Goal: Find contact information: Obtain details needed to contact an individual or organization

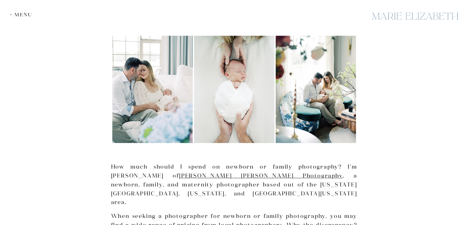
scroll to position [102, 0]
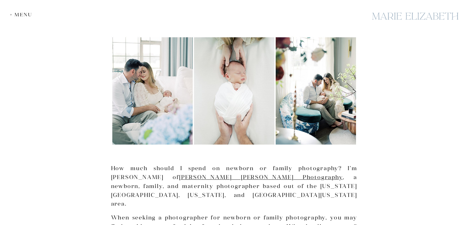
click at [18, 16] on div "+ Menu" at bounding box center [23, 15] width 26 height 6
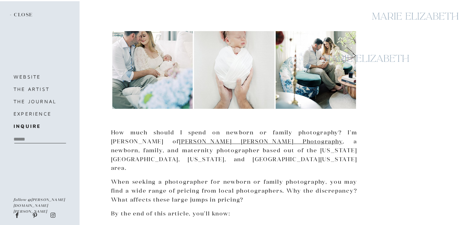
scroll to position [130, 0]
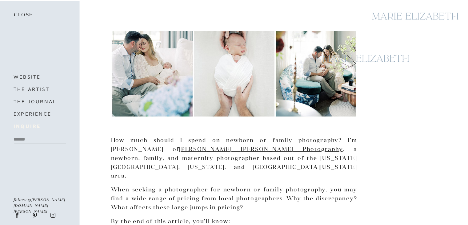
click at [25, 127] on b "inquire" at bounding box center [27, 126] width 27 height 6
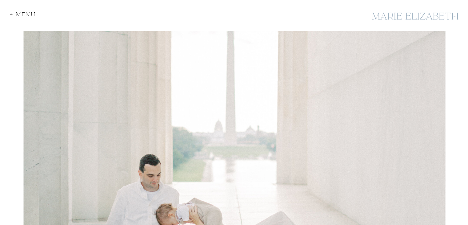
click at [376, 15] on div at bounding box center [415, 16] width 92 height 22
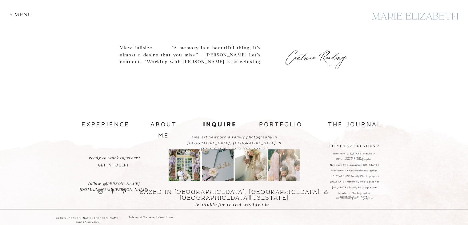
scroll to position [383, 0]
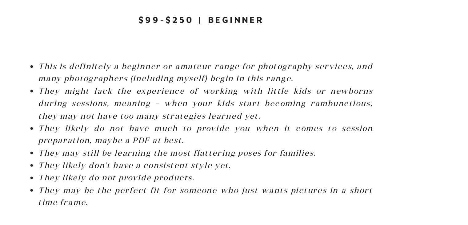
scroll to position [968, 0]
